Goal: Task Accomplishment & Management: Use online tool/utility

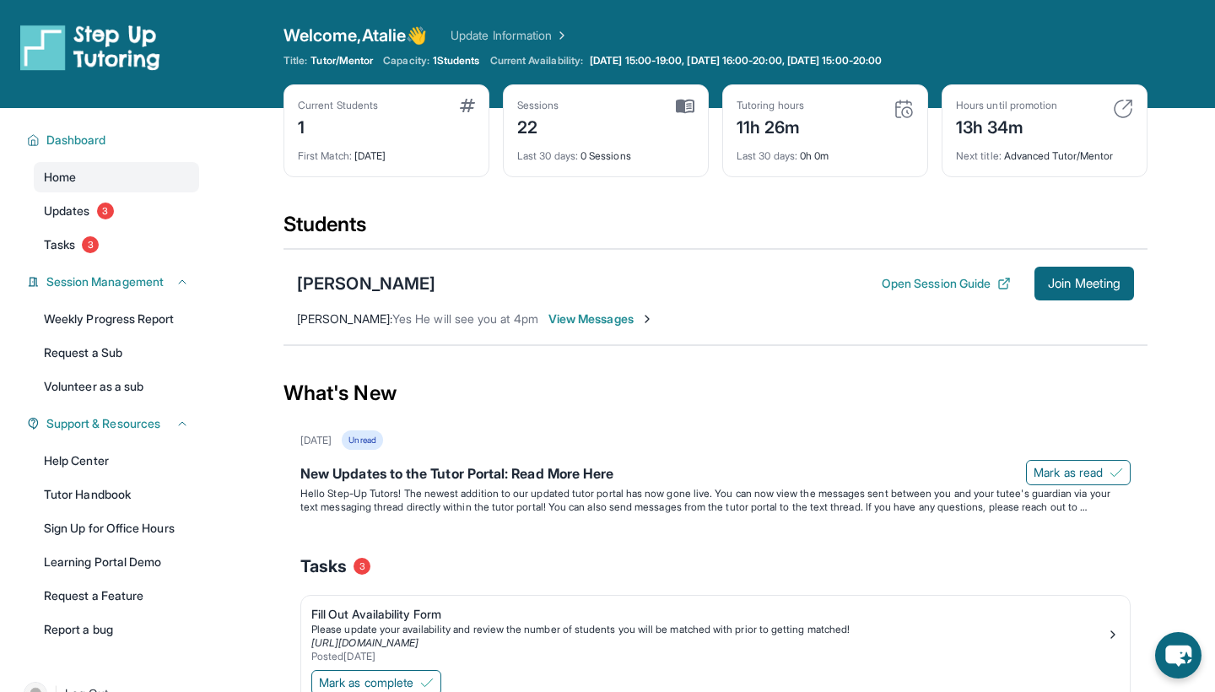
click at [622, 230] on div "Students" at bounding box center [715, 229] width 864 height 37
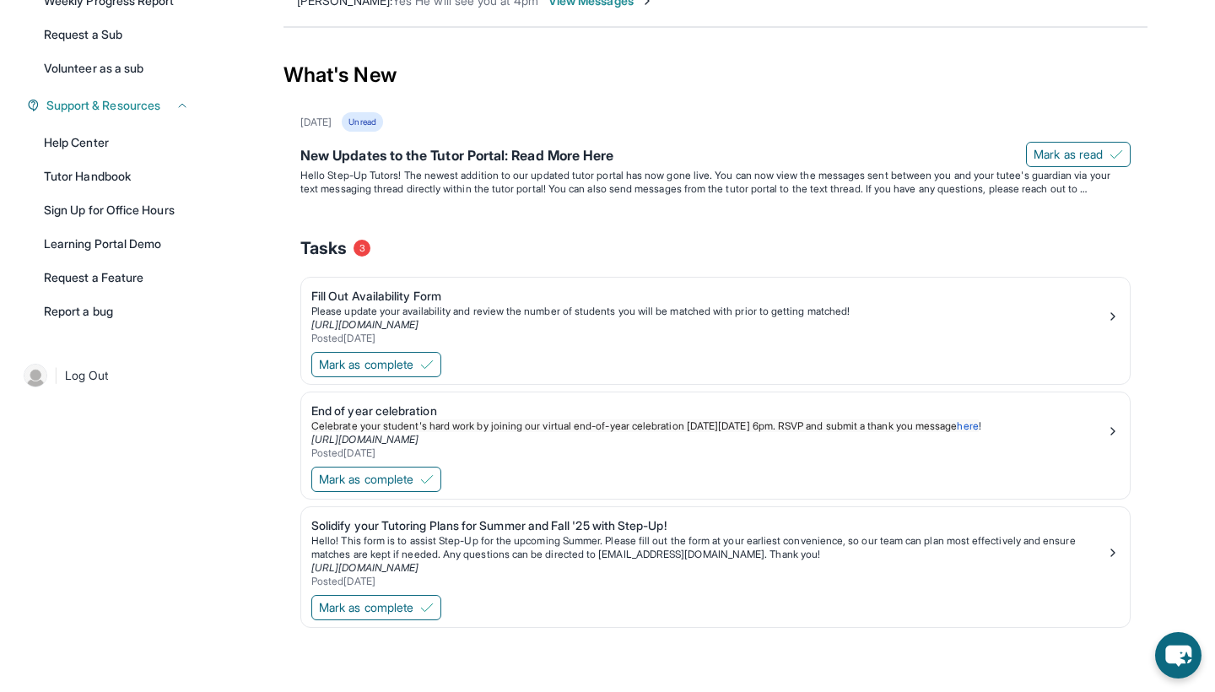
scroll to position [318, 0]
click at [525, 243] on div "Tasks 3" at bounding box center [715, 248] width 830 height 24
click at [425, 476] on button "Mark as complete" at bounding box center [376, 479] width 130 height 25
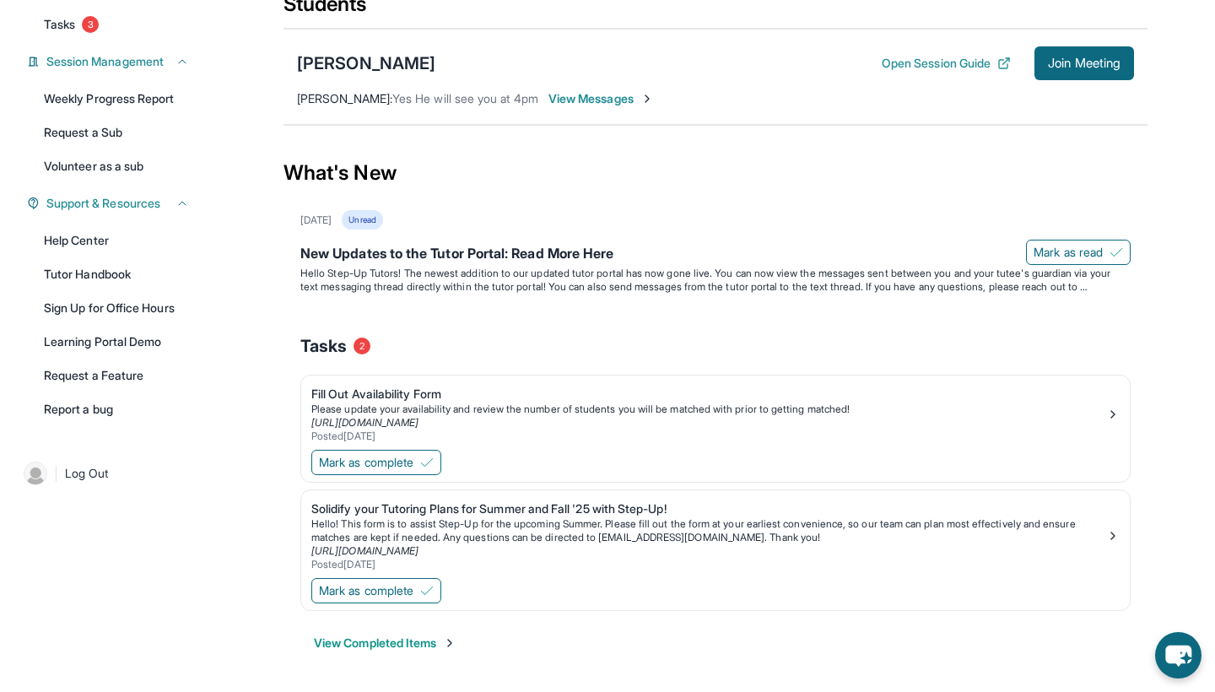
scroll to position [220, 0]
click at [402, 583] on span "Mark as complete" at bounding box center [366, 590] width 94 height 17
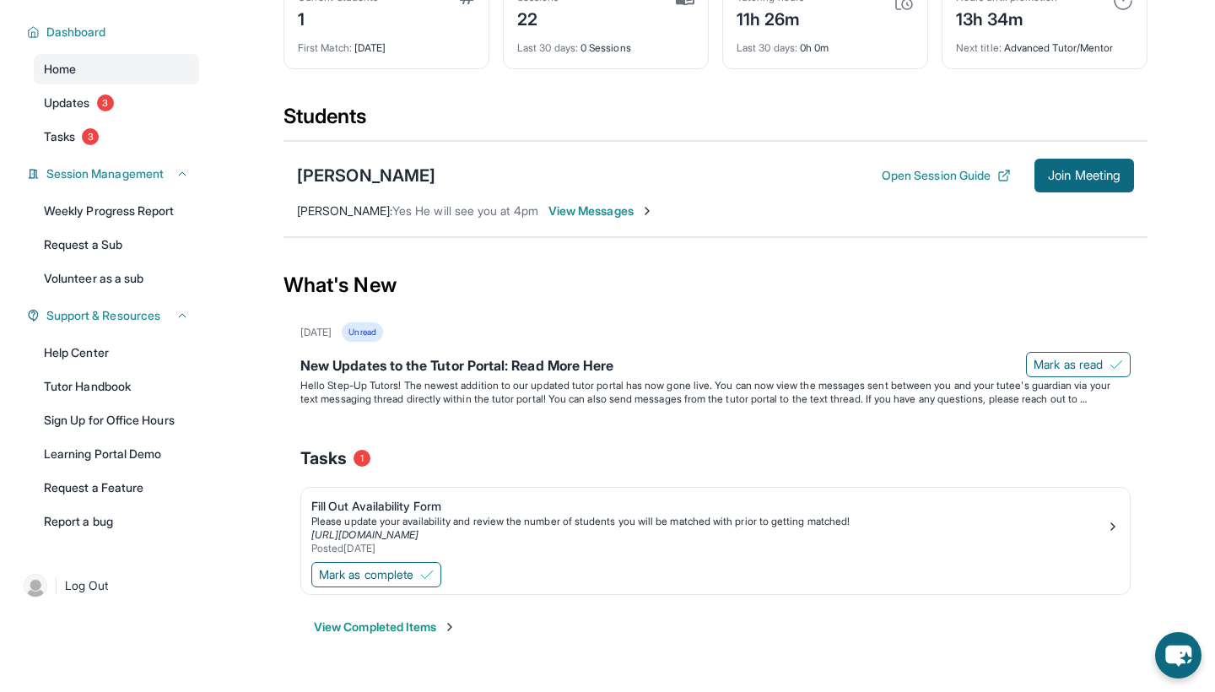
click at [467, 463] on div "Tasks 1" at bounding box center [715, 458] width 830 height 24
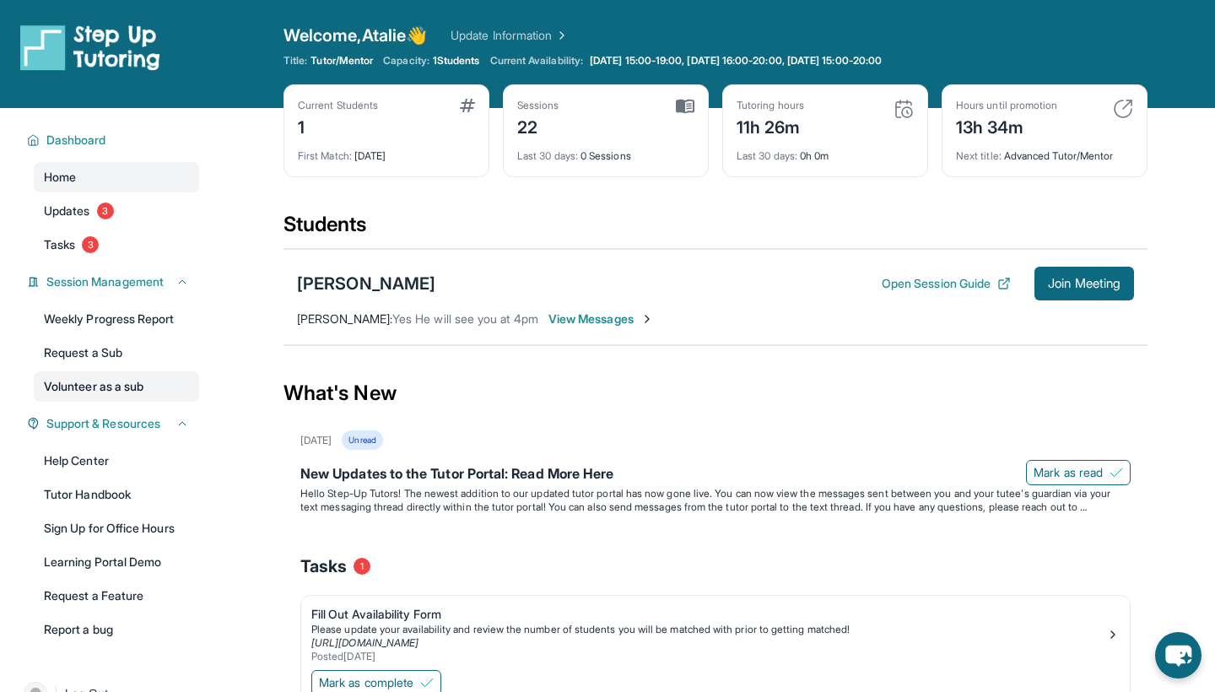
scroll to position [0, 0]
click at [99, 235] on link "Tasks 3" at bounding box center [116, 244] width 165 height 30
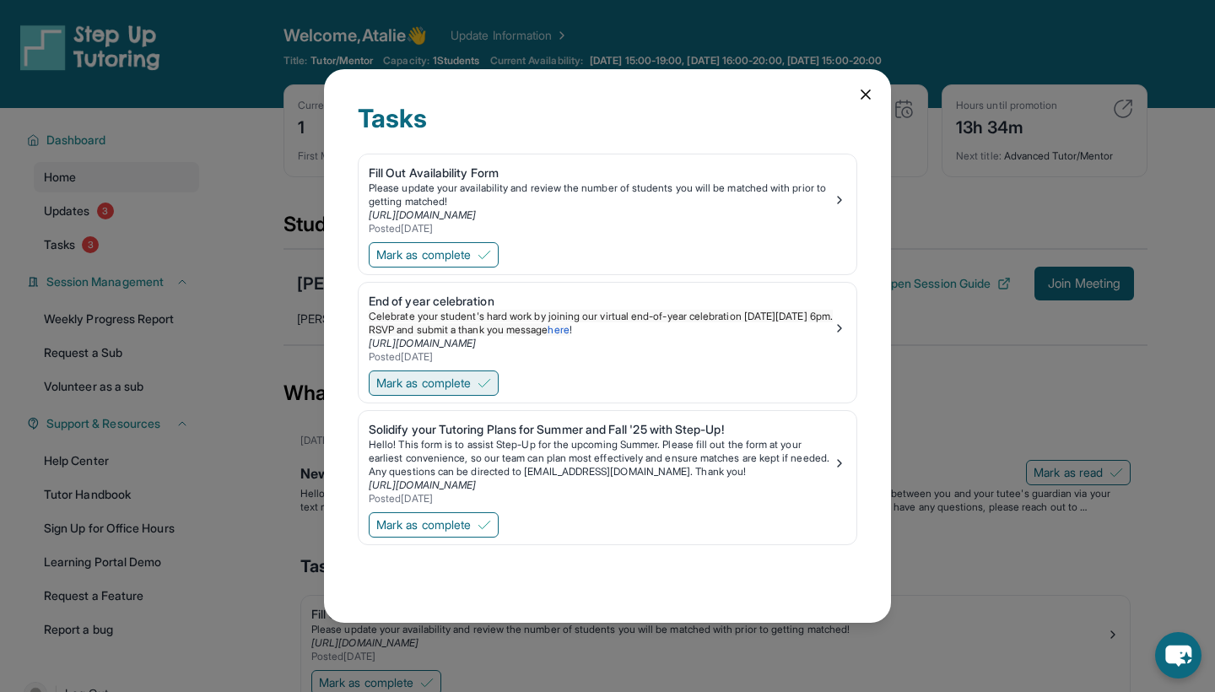
click at [429, 386] on span "Mark as complete" at bounding box center [423, 383] width 94 height 17
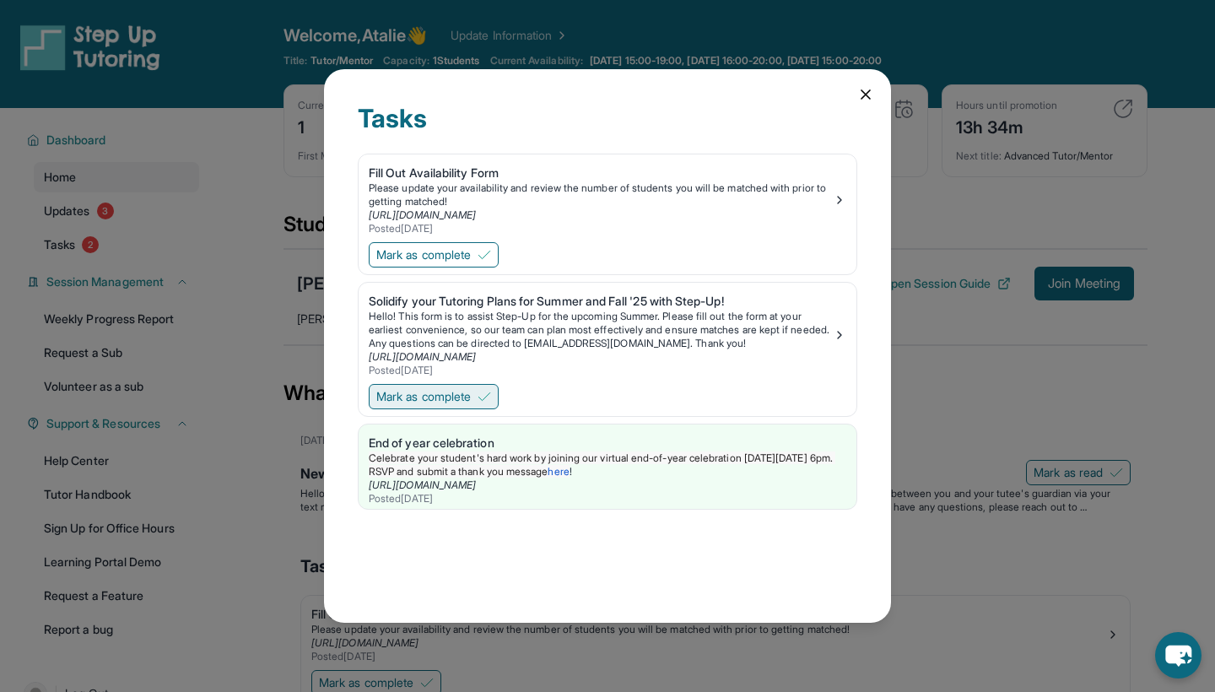
click at [461, 398] on span "Mark as complete" at bounding box center [423, 396] width 94 height 17
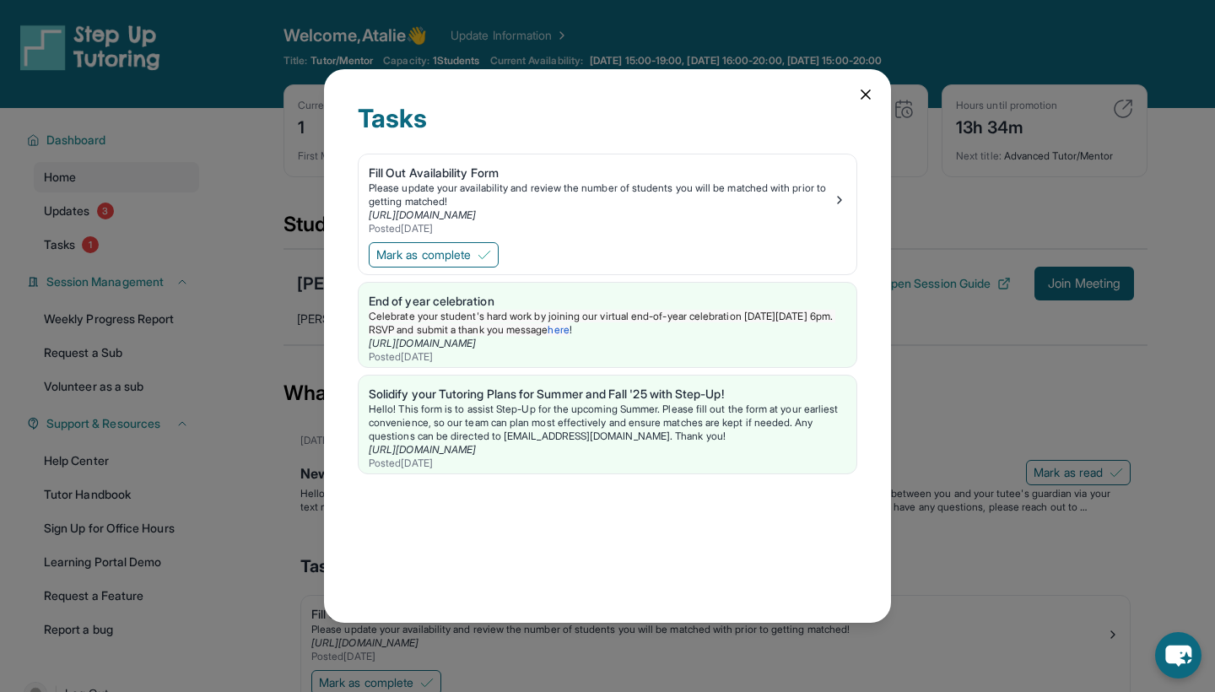
click at [858, 95] on icon at bounding box center [865, 94] width 17 height 17
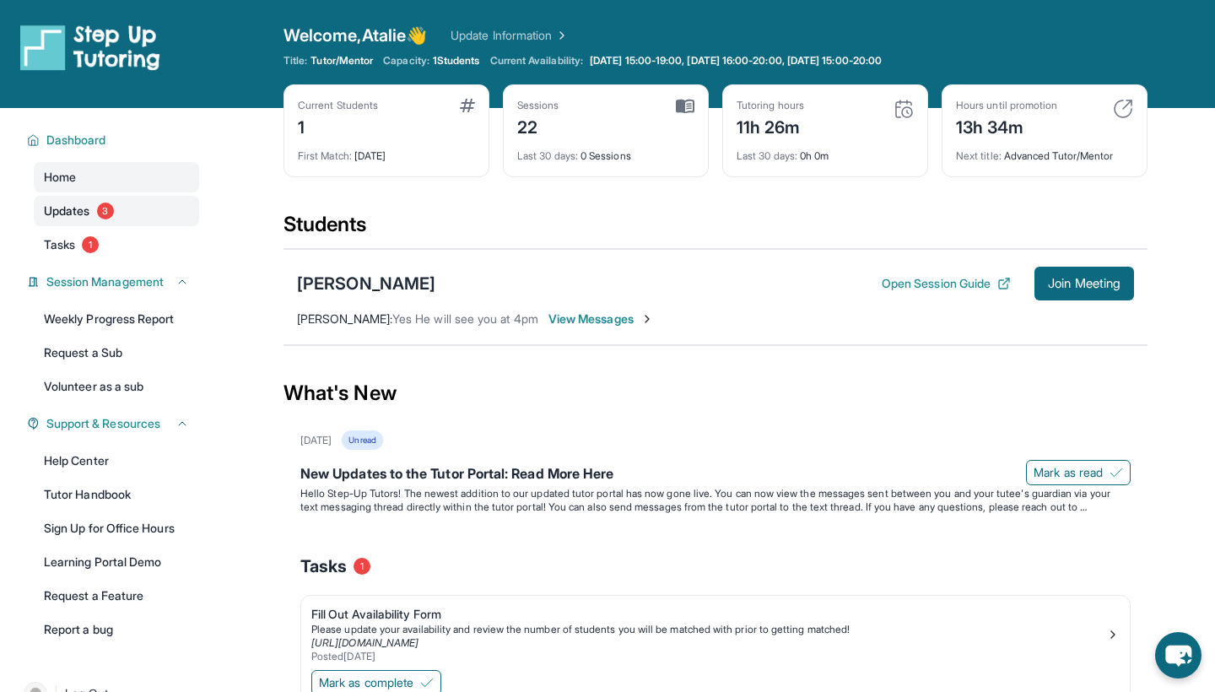
click at [84, 207] on span "Updates" at bounding box center [67, 210] width 46 height 17
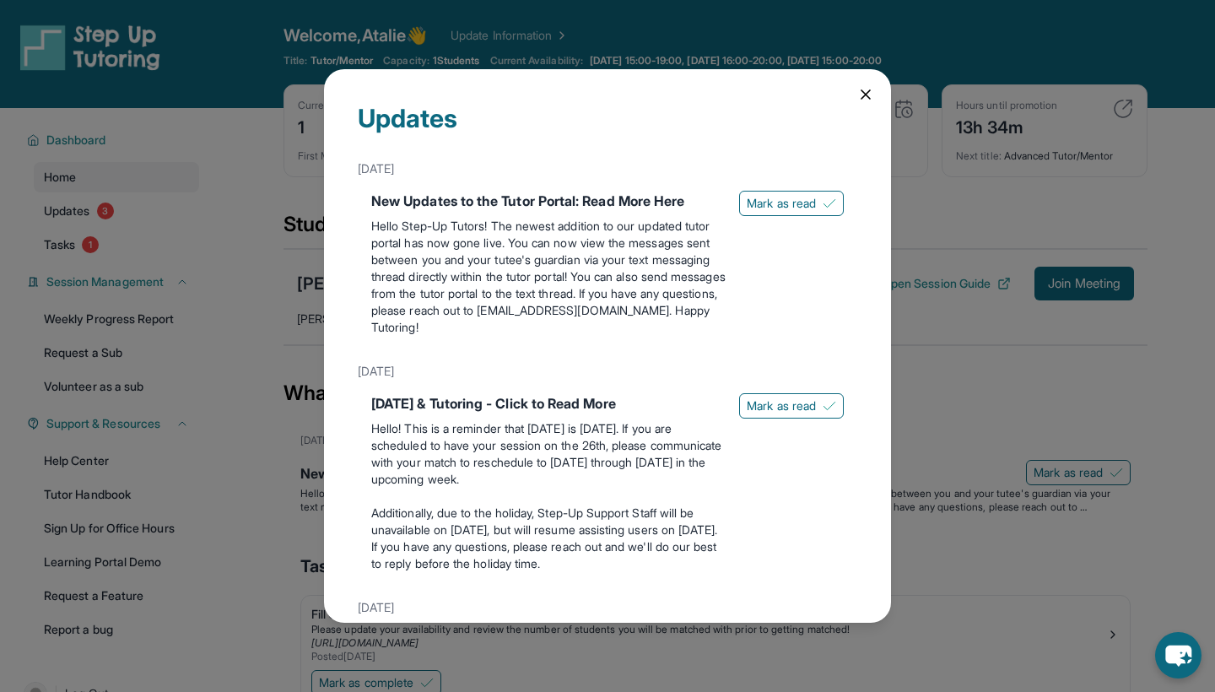
click at [696, 281] on p "Hello Step-Up Tutors! The newest addition to our updated tutor portal has now g…" at bounding box center [548, 277] width 354 height 118
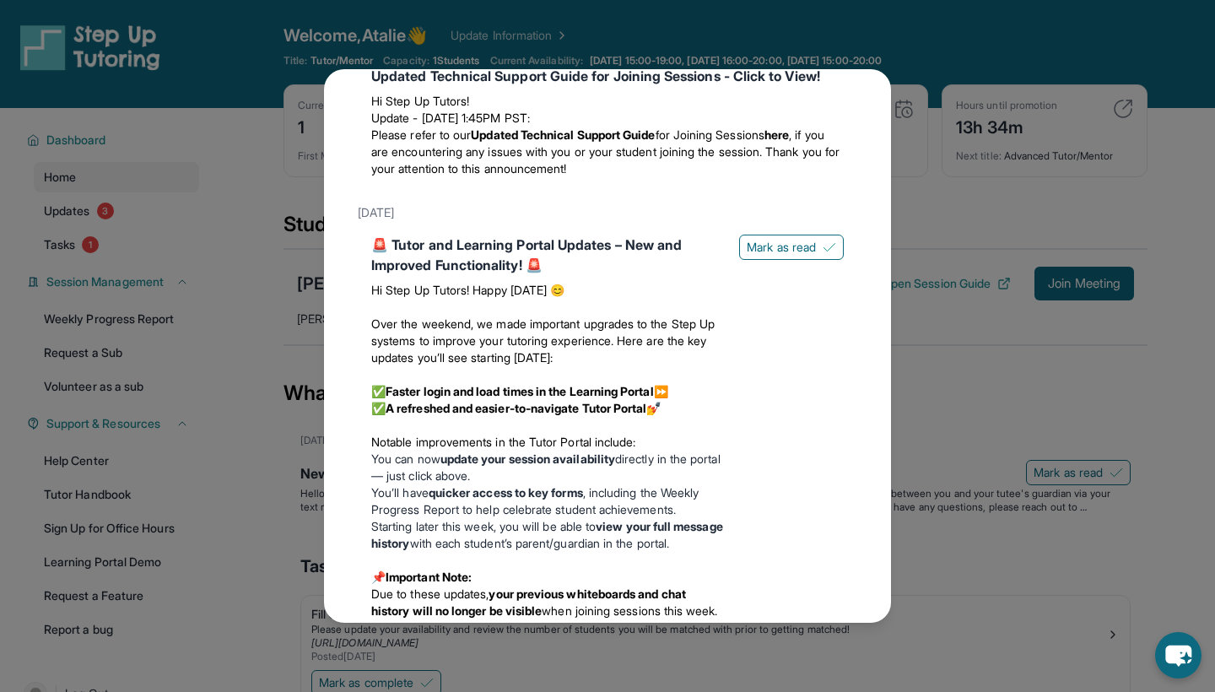
scroll to position [564, 0]
click at [936, 175] on div "Updates [DATE] New Updates to the Tutor Portal: Read More Here Hello Step-Up Tu…" at bounding box center [607, 346] width 1215 height 692
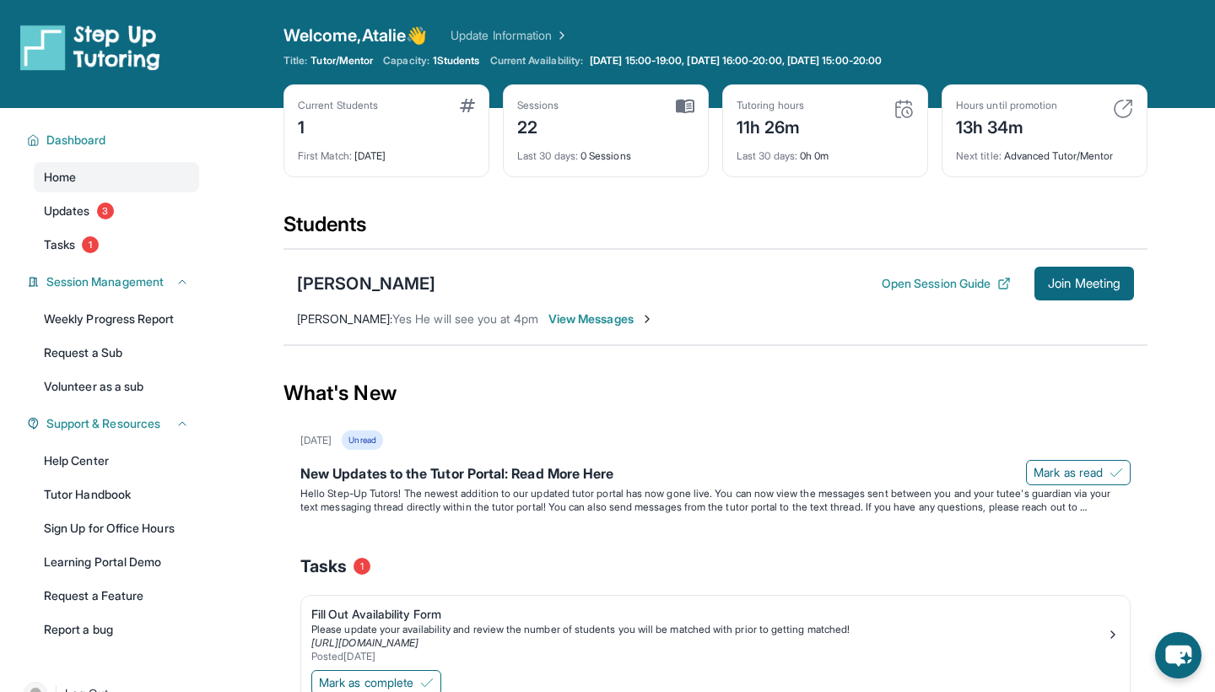
scroll to position [0, 0]
click at [542, 196] on div "Current Students 1 First Match : [DATE] Sessions 22 Last 30 days : 0 Sessions T…" at bounding box center [715, 147] width 864 height 127
click at [914, 287] on button "Open Session Guide" at bounding box center [946, 283] width 129 height 17
click at [1100, 285] on span "Join Meeting" at bounding box center [1084, 283] width 73 height 10
